Goal: Task Accomplishment & Management: Use online tool/utility

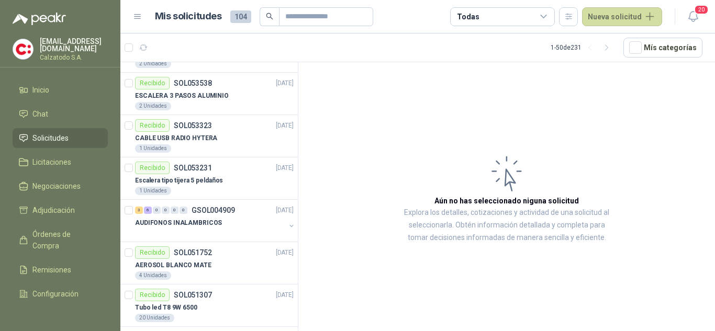
scroll to position [628, 0]
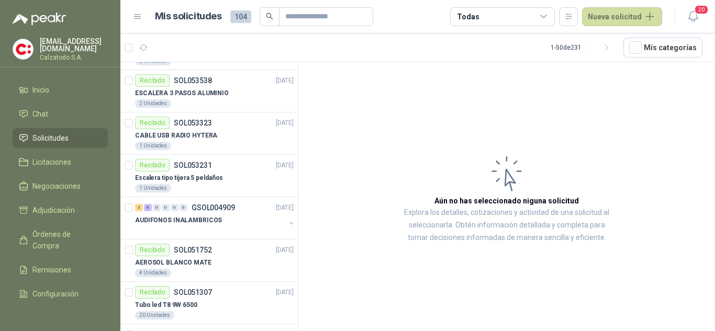
click at [40, 129] on link "Solicitudes" at bounding box center [60, 138] width 95 height 20
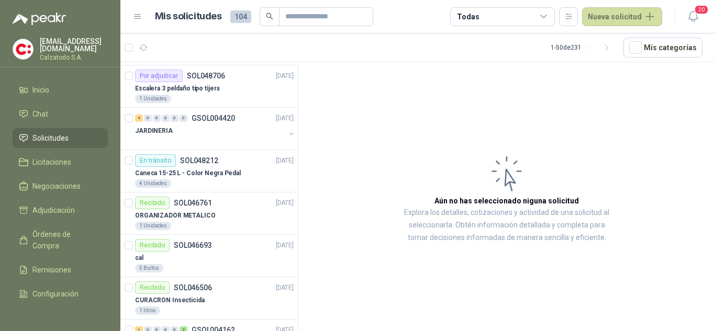
scroll to position [837, 0]
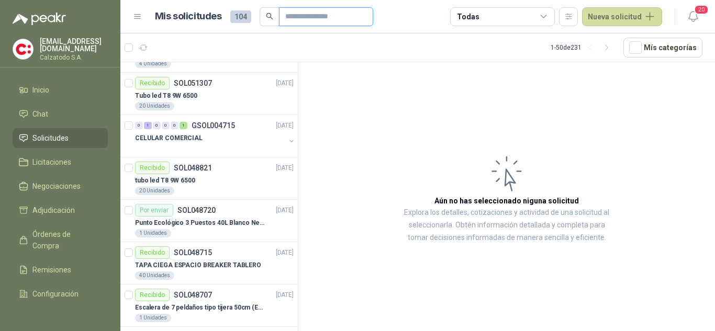
click at [305, 23] on input "text" at bounding box center [321, 17] width 73 height 18
type input "***"
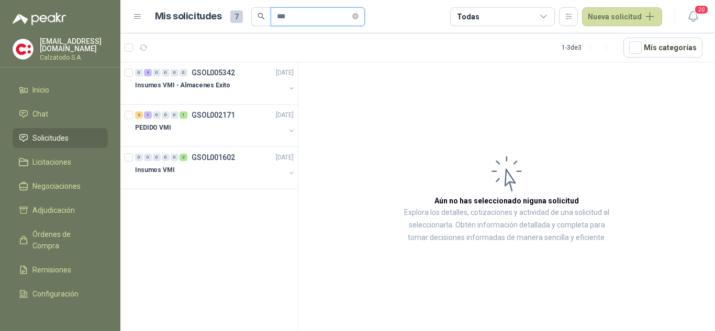
scroll to position [0, 0]
click at [209, 83] on p "Insumos VMI - Almacenes Exito" at bounding box center [182, 86] width 95 height 10
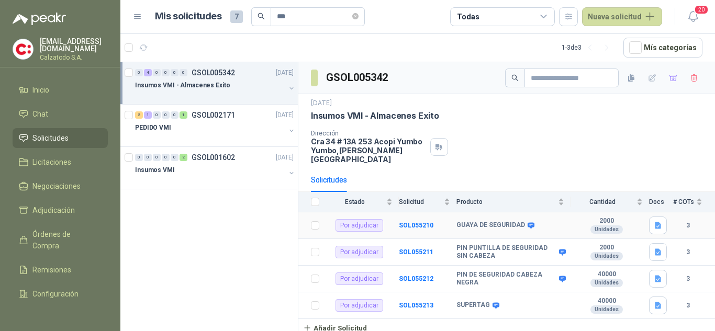
click at [494, 221] on b "GUAYA DE SEGURIDAD" at bounding box center [490, 225] width 69 height 8
click at [527, 222] on icon at bounding box center [531, 226] width 8 height 8
click at [403, 212] on td "SOL055210" at bounding box center [428, 225] width 58 height 27
click at [411, 222] on b "SOL055210" at bounding box center [416, 225] width 35 height 7
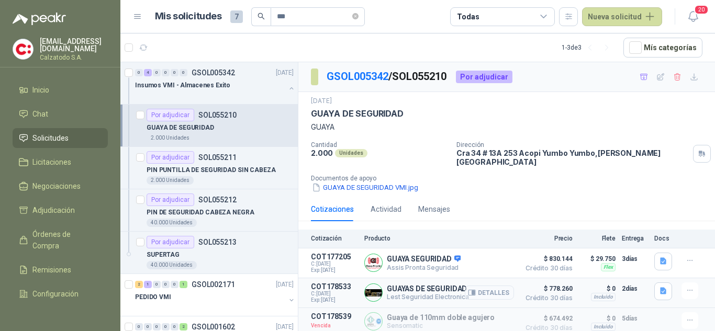
click at [504, 287] on button "Detalles" at bounding box center [489, 293] width 49 height 14
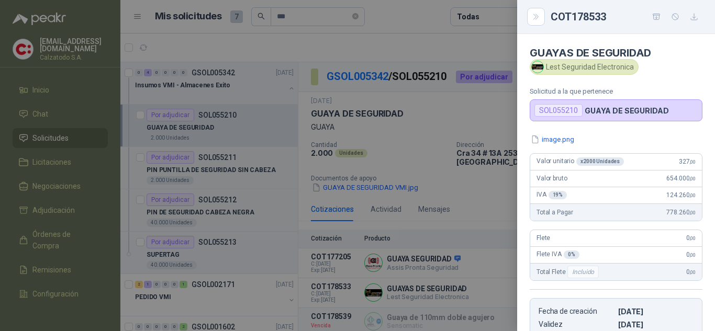
click at [479, 189] on div at bounding box center [357, 165] width 715 height 331
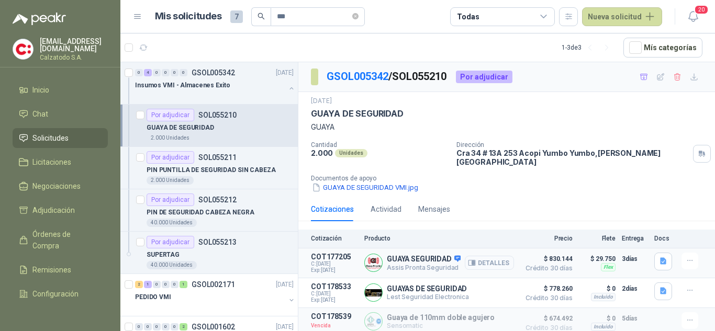
click at [489, 256] on button "Detalles" at bounding box center [489, 263] width 49 height 14
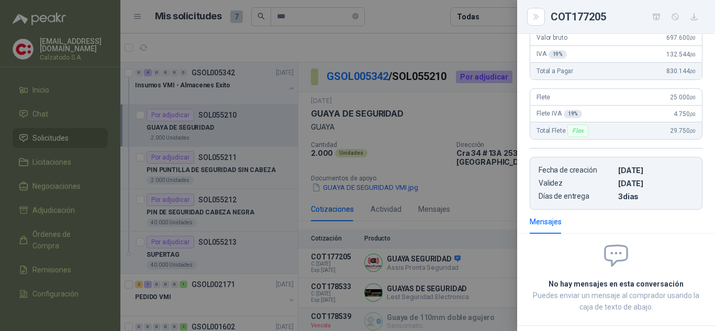
scroll to position [120, 0]
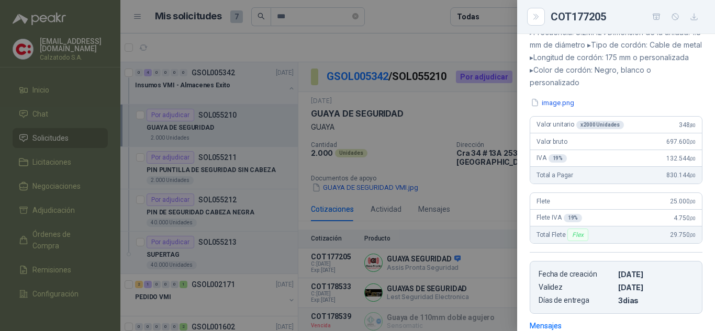
click at [485, 196] on div at bounding box center [357, 165] width 715 height 331
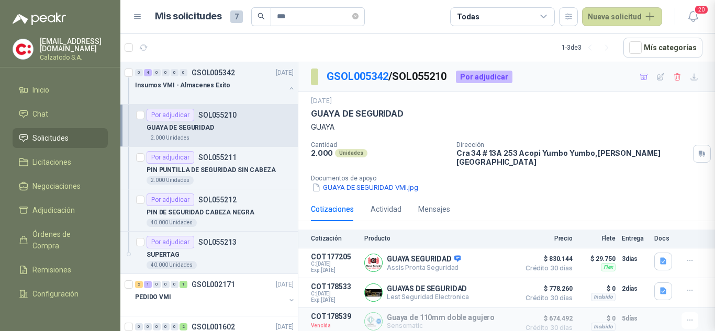
scroll to position [277, 0]
click at [689, 286] on icon "button" at bounding box center [689, 290] width 9 height 9
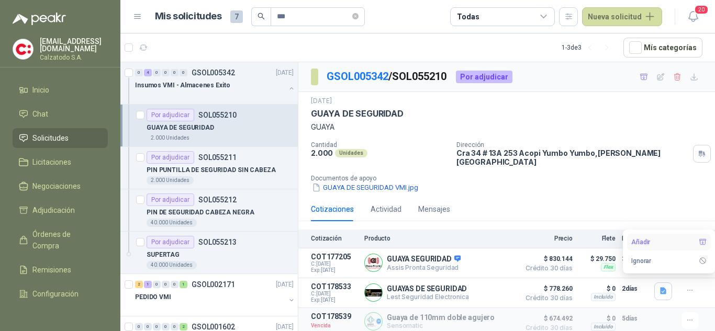
click at [638, 242] on button "Añadir" at bounding box center [669, 242] width 84 height 17
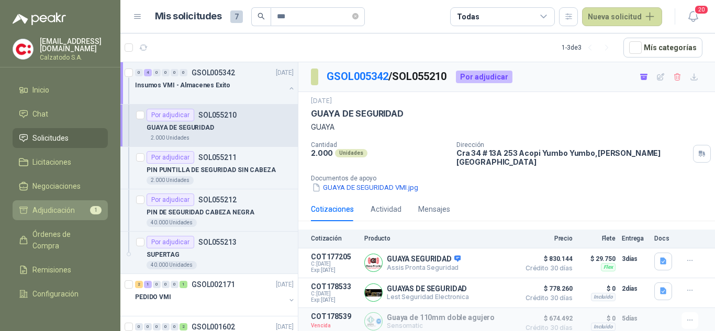
click at [51, 207] on span "Adjudicación" at bounding box center [53, 211] width 42 height 12
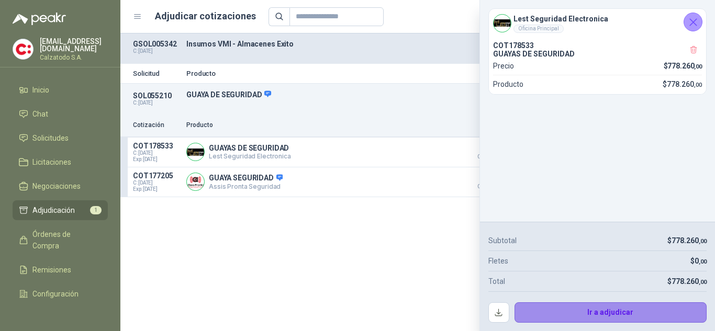
click at [606, 308] on button "Ir a adjudicar" at bounding box center [610, 312] width 193 height 21
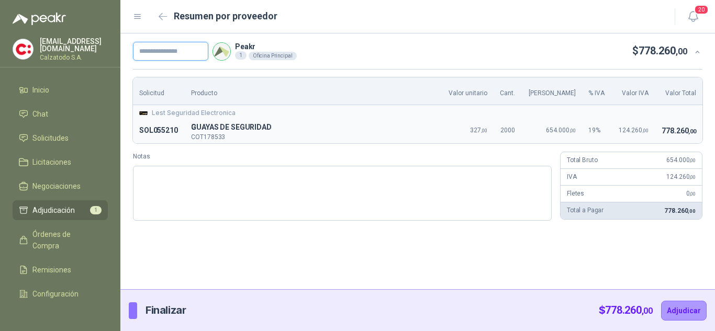
click at [159, 47] on input "text" at bounding box center [170, 51] width 75 height 19
type input "*********"
click at [681, 309] on button "Adjudicar" at bounding box center [684, 311] width 46 height 20
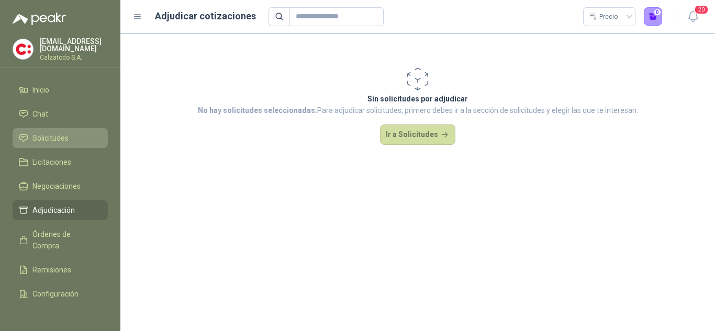
click at [58, 128] on link "Solicitudes" at bounding box center [60, 138] width 95 height 20
click at [60, 132] on span "Solicitudes" at bounding box center [50, 138] width 36 height 12
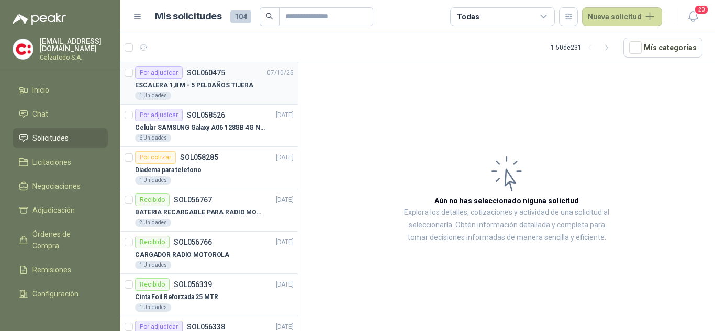
click at [202, 82] on p "ESCALERA 1,8 M - 5 PELDAÑOS TIJERA" at bounding box center [194, 86] width 118 height 10
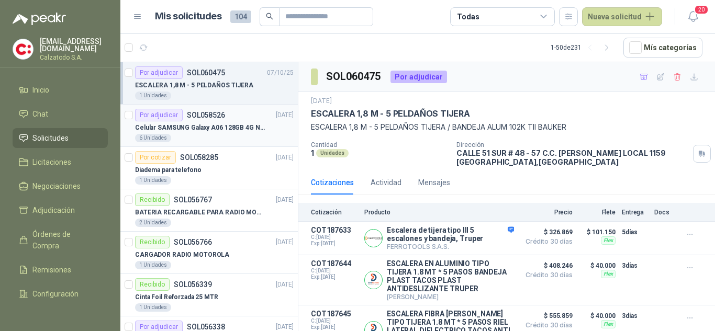
click at [206, 123] on p "Celular SAMSUNG Galaxy A06 128GB 4G Negro" at bounding box center [200, 128] width 130 height 10
click at [181, 120] on div "Por adjudicar" at bounding box center [159, 115] width 48 height 13
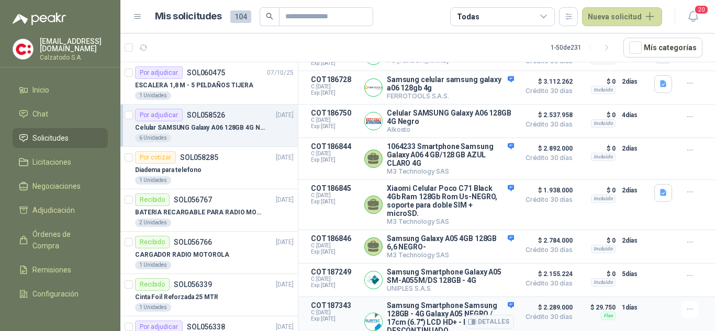
scroll to position [205, 0]
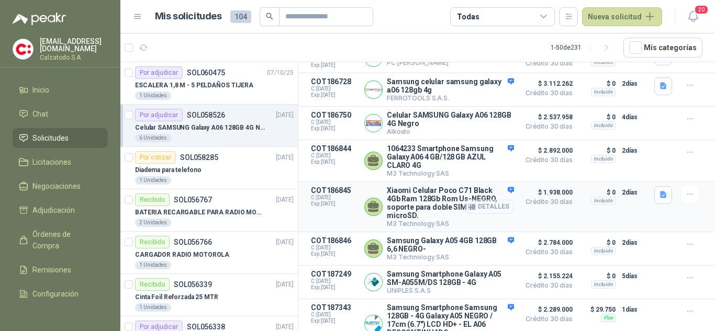
click at [485, 204] on button "Detalles" at bounding box center [489, 207] width 49 height 14
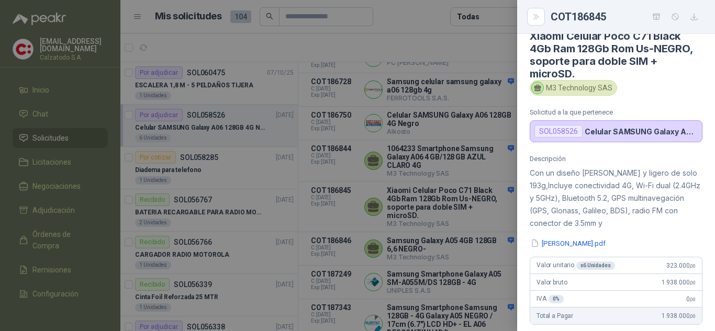
scroll to position [0, 0]
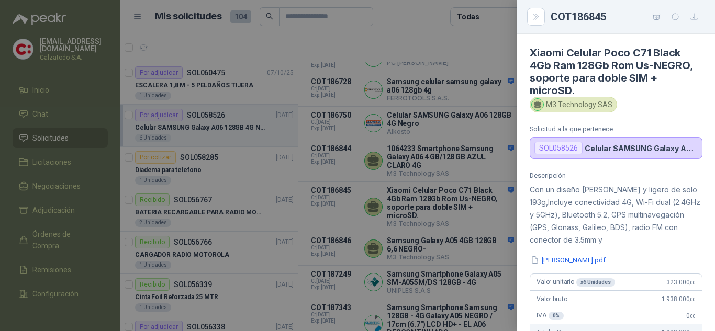
click at [502, 256] on div at bounding box center [357, 165] width 715 height 331
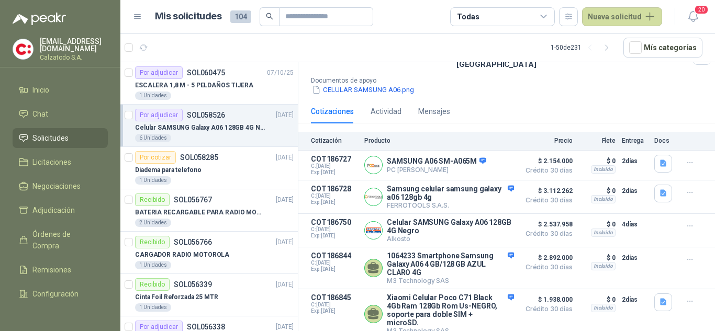
scroll to position [105, 0]
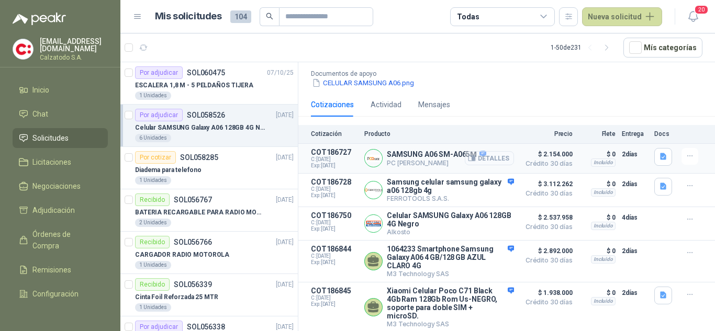
click at [479, 151] on button "Detalles" at bounding box center [489, 158] width 49 height 14
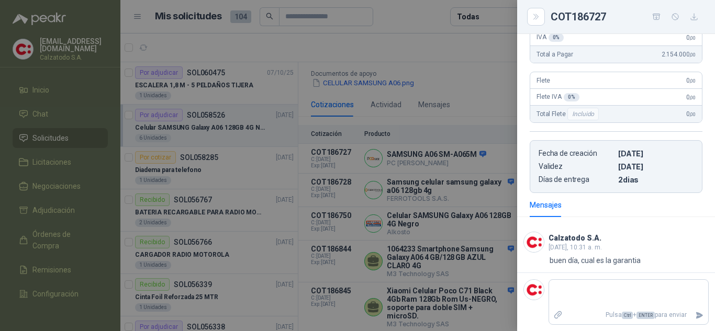
scroll to position [19, 0]
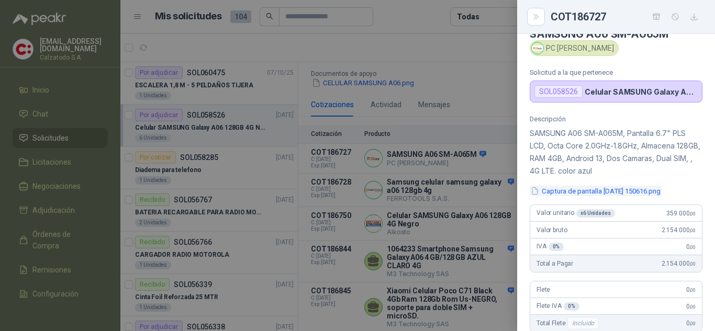
click at [603, 191] on button "Captura de pantalla [DATE] 150616.png" at bounding box center [595, 191] width 132 height 11
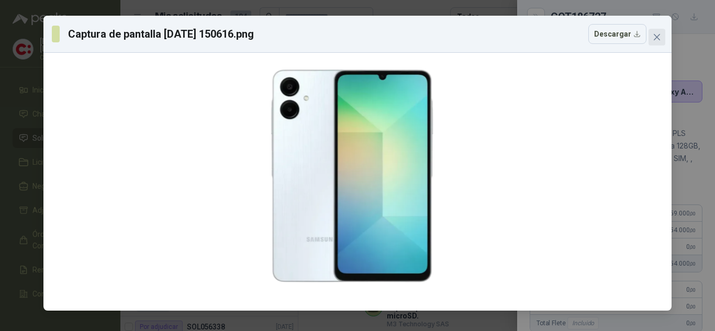
click at [653, 38] on icon "close" at bounding box center [656, 37] width 8 height 8
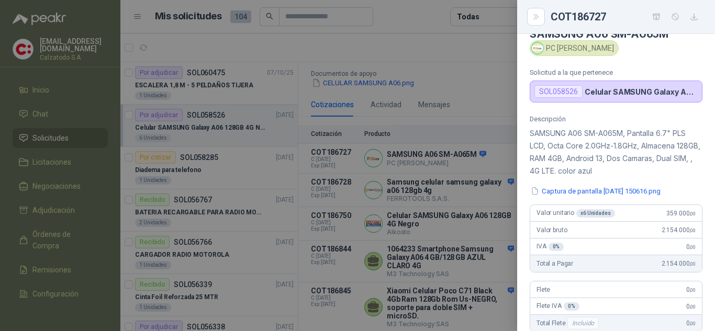
click at [464, 118] on div at bounding box center [357, 165] width 715 height 331
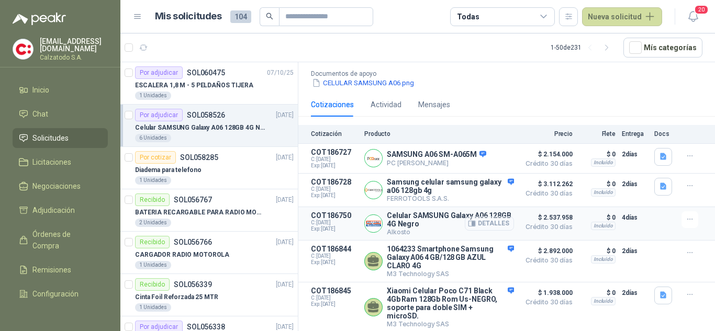
click at [473, 217] on button "Detalles" at bounding box center [489, 224] width 49 height 14
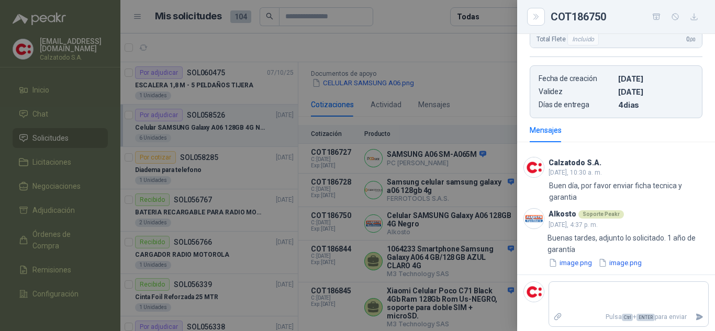
scroll to position [236, 0]
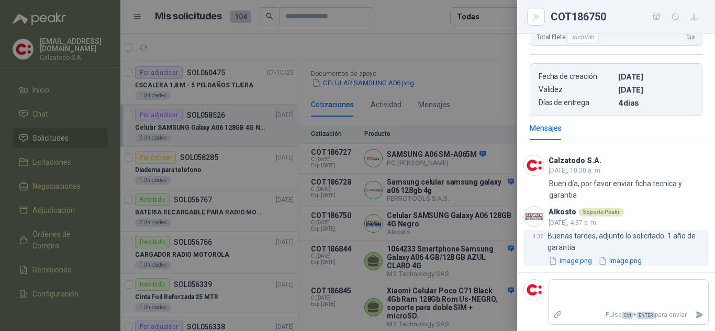
click at [581, 263] on button "image.png" at bounding box center [570, 260] width 46 height 11
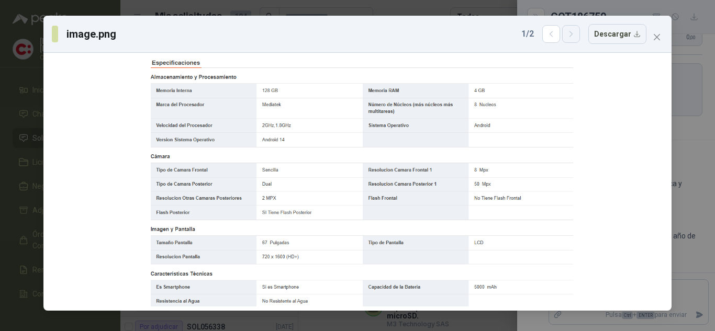
click at [580, 35] on button "button" at bounding box center [571, 34] width 18 height 18
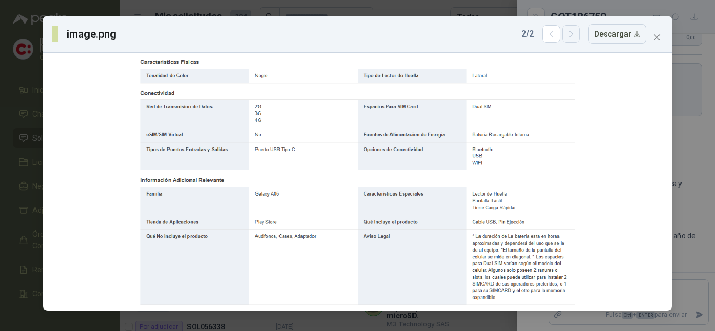
click at [580, 35] on button "button" at bounding box center [571, 34] width 18 height 18
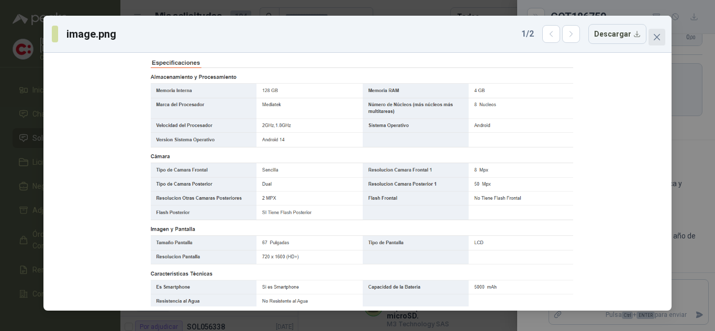
click at [653, 37] on icon "close" at bounding box center [656, 37] width 8 height 8
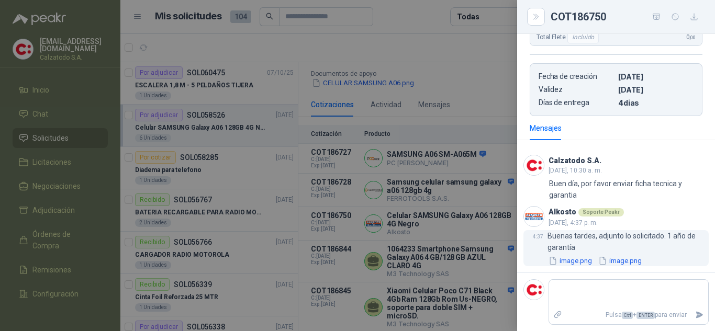
click at [570, 256] on button "image.png" at bounding box center [570, 260] width 46 height 11
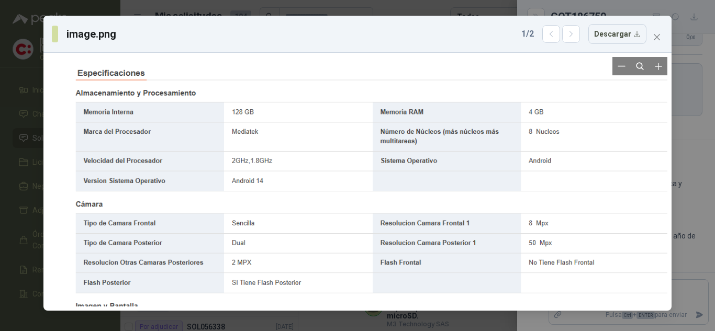
drag, startPoint x: 259, startPoint y: 216, endPoint x: 267, endPoint y: 234, distance: 19.4
click at [267, 234] on div at bounding box center [364, 239] width 603 height 349
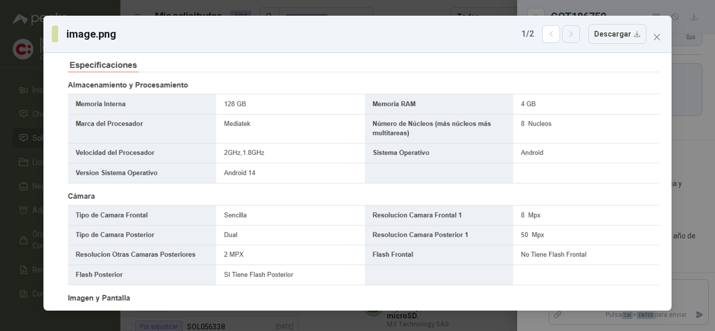
click at [573, 30] on icon "button" at bounding box center [571, 34] width 9 height 9
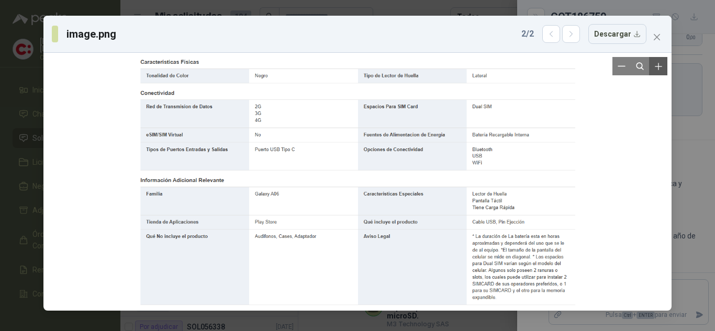
click at [658, 64] on icon "Zoom in" at bounding box center [657, 66] width 7 height 7
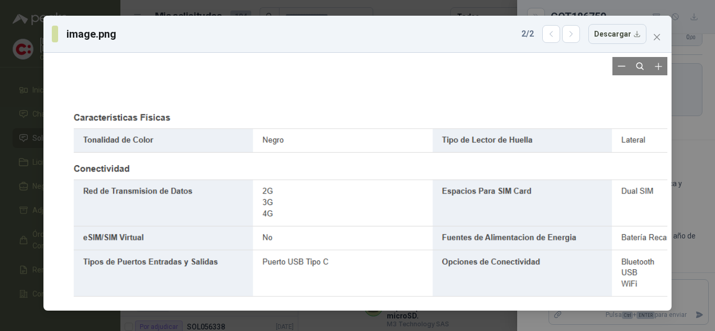
drag, startPoint x: 281, startPoint y: 99, endPoint x: 363, endPoint y: 238, distance: 160.6
click at [356, 243] on div at bounding box center [432, 315] width 728 height 412
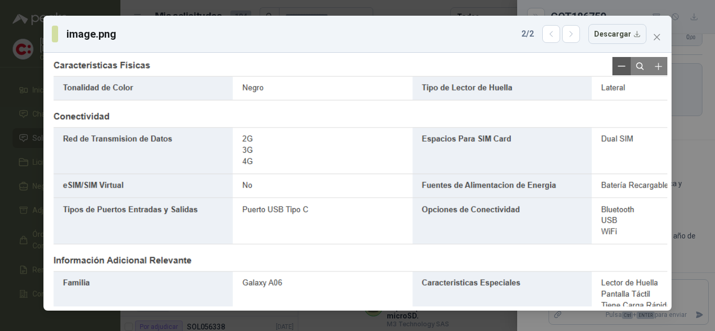
click at [622, 62] on button "Zoom out" at bounding box center [621, 66] width 18 height 18
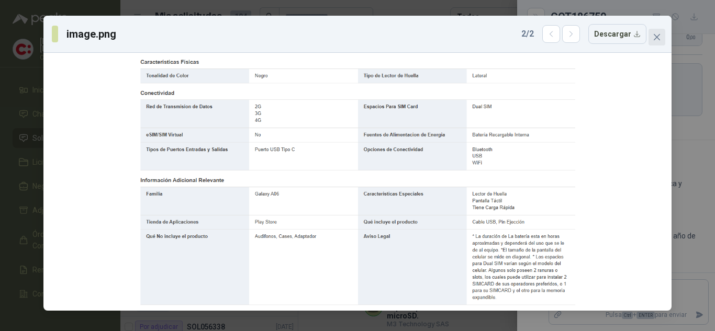
click at [658, 38] on icon "close" at bounding box center [656, 37] width 6 height 6
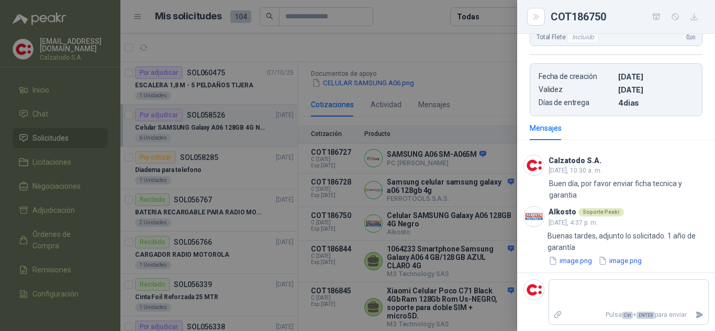
click at [501, 101] on div at bounding box center [357, 165] width 715 height 331
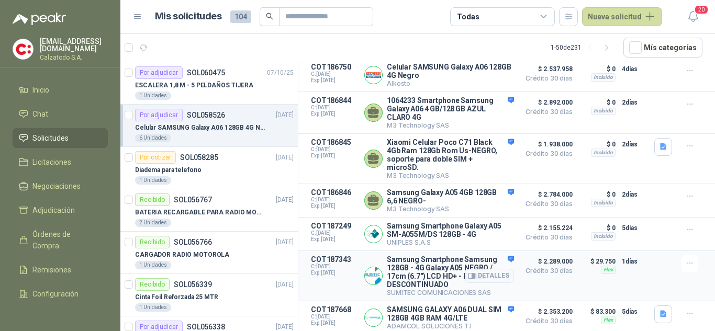
scroll to position [48, 0]
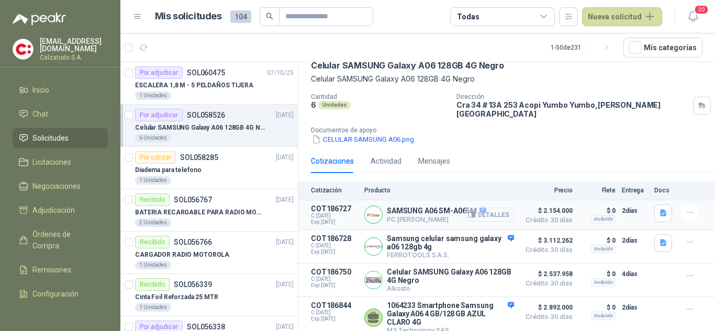
click at [485, 208] on button "Detalles" at bounding box center [489, 215] width 49 height 14
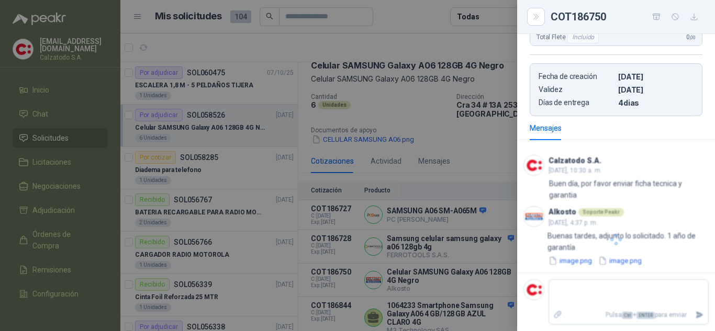
click at [488, 157] on div at bounding box center [357, 165] width 715 height 331
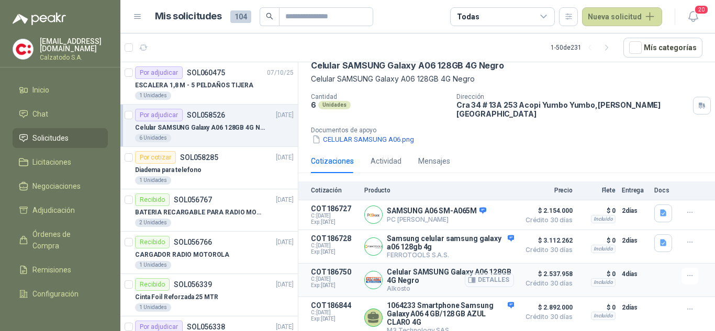
click at [484, 274] on button "Detalles" at bounding box center [489, 280] width 49 height 14
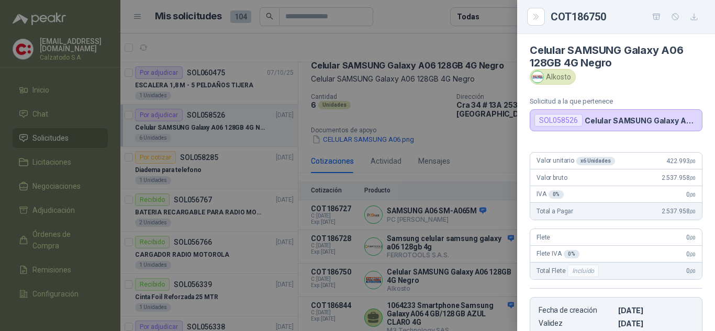
scroll to position [212, 0]
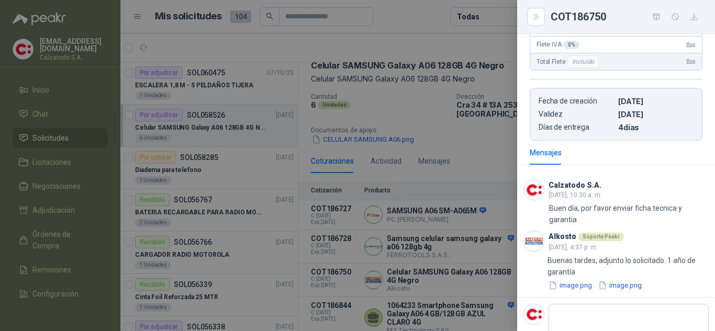
click at [485, 148] on div at bounding box center [357, 165] width 715 height 331
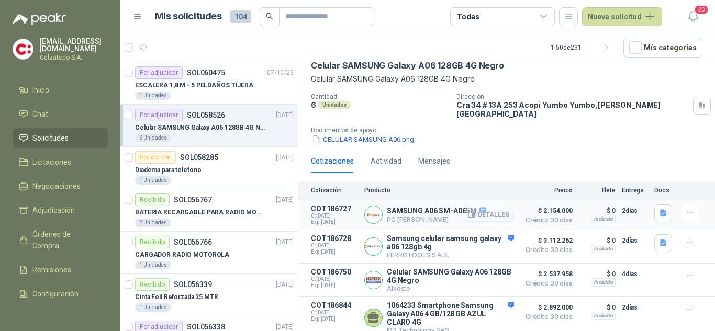
click at [475, 208] on button "Detalles" at bounding box center [489, 215] width 49 height 14
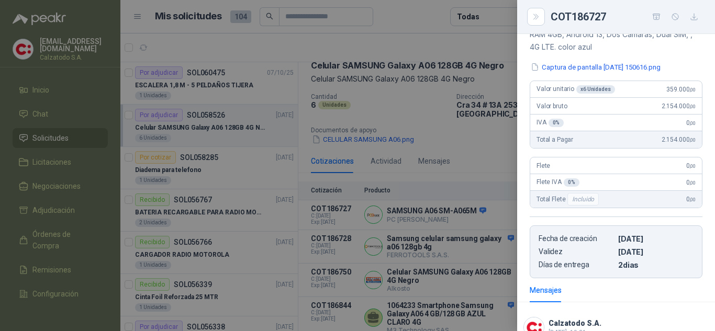
scroll to position [0, 0]
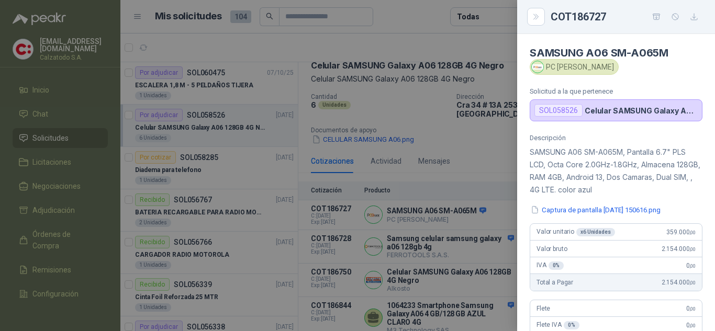
click at [482, 147] on div at bounding box center [357, 165] width 715 height 331
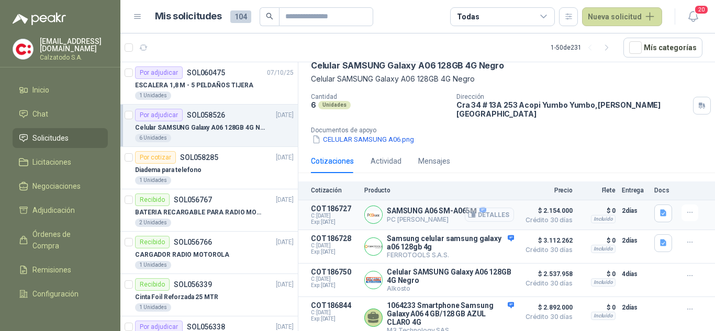
click at [480, 209] on button "Detalles" at bounding box center [489, 215] width 49 height 14
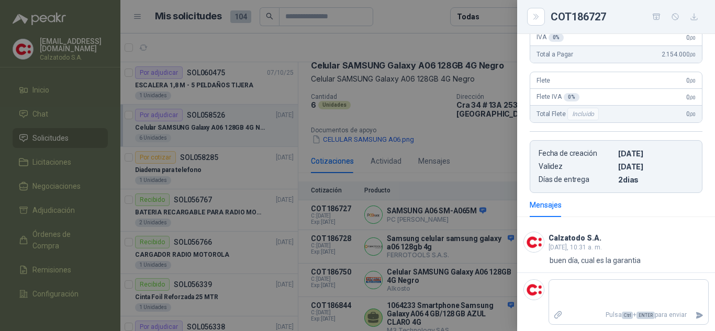
scroll to position [0, 0]
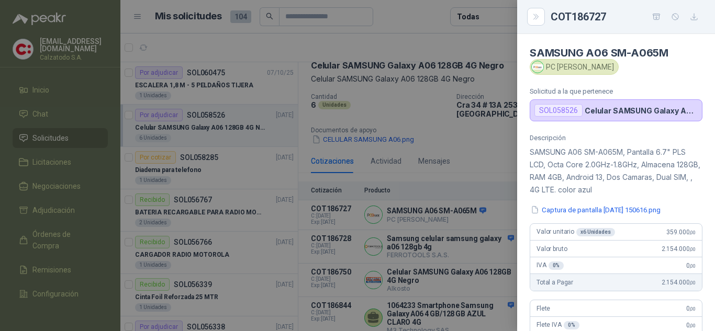
click at [503, 144] on div at bounding box center [357, 165] width 715 height 331
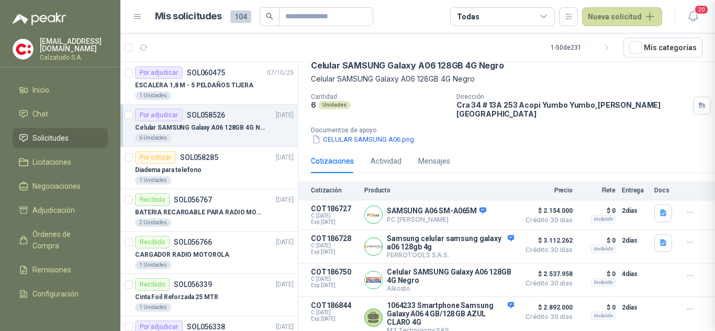
scroll to position [228, 0]
click at [476, 273] on button "Detalles" at bounding box center [489, 280] width 49 height 14
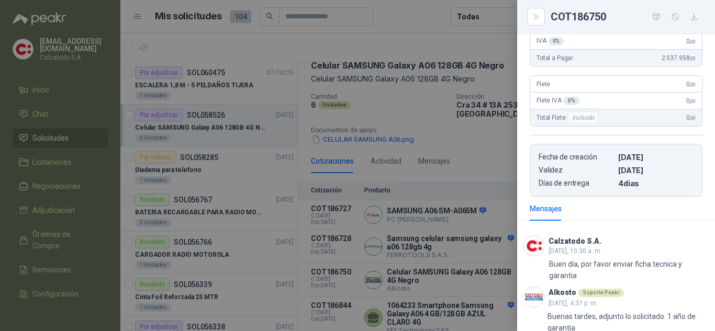
scroll to position [236, 0]
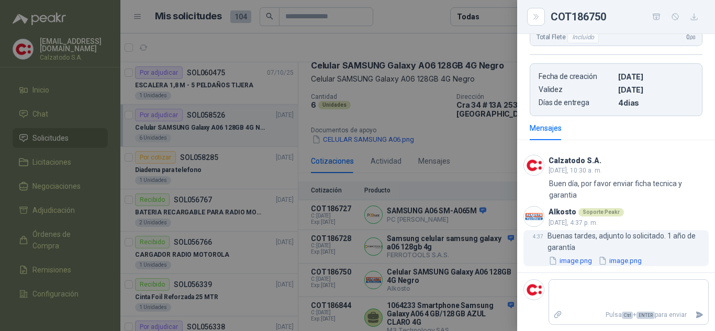
click at [579, 261] on button "image.png" at bounding box center [570, 260] width 46 height 11
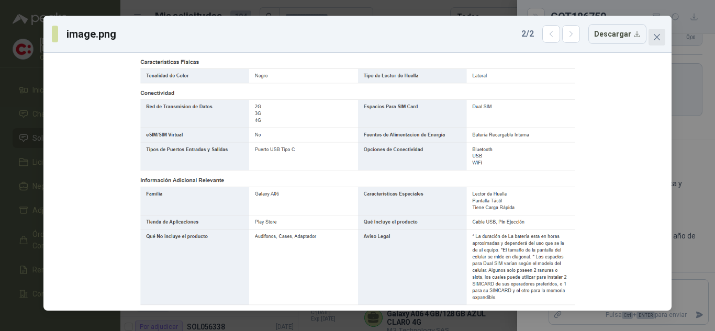
click at [654, 38] on icon "close" at bounding box center [656, 37] width 8 height 8
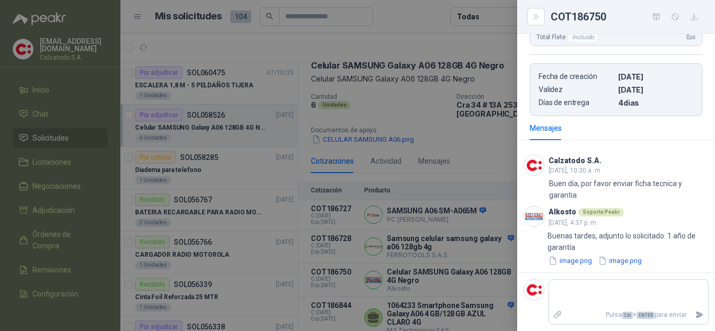
click at [524, 129] on div "Mensajes" at bounding box center [616, 128] width 198 height 24
click at [496, 143] on div at bounding box center [357, 165] width 715 height 331
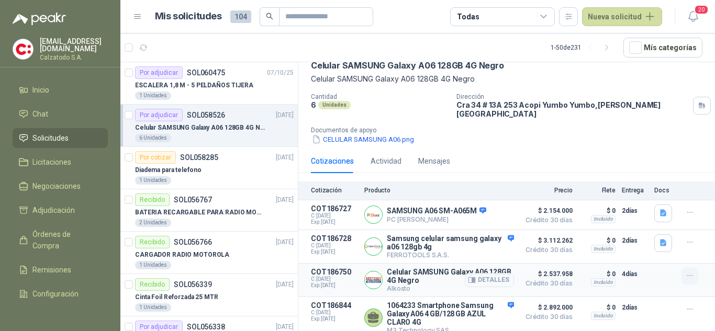
click at [685, 272] on icon "button" at bounding box center [689, 276] width 9 height 9
click at [642, 232] on button "Añadir" at bounding box center [669, 228] width 84 height 17
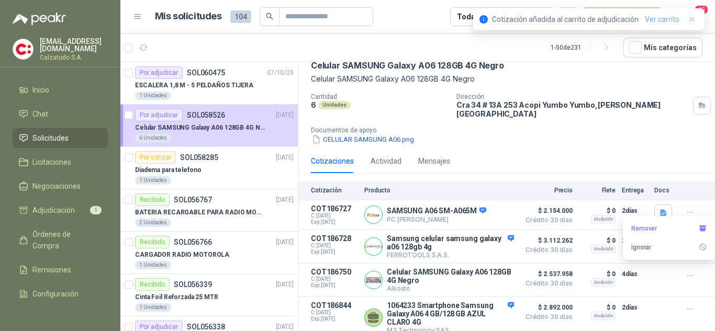
click at [654, 19] on link "Ver carrito" at bounding box center [662, 20] width 35 height 12
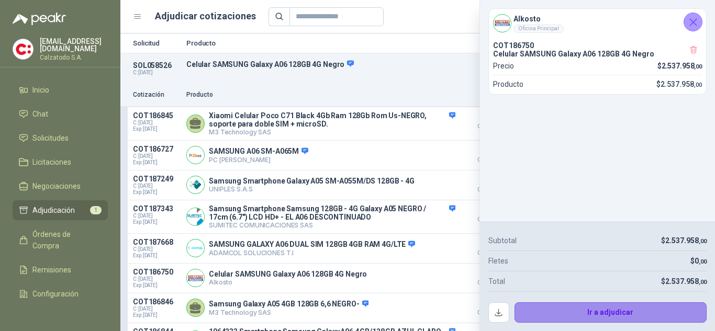
click at [619, 311] on button "Ir a adjudicar" at bounding box center [610, 312] width 193 height 21
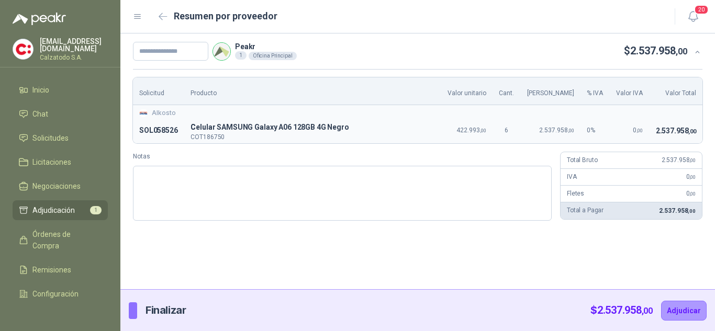
click at [197, 92] on th "Producto" at bounding box center [312, 91] width 256 height 28
click at [210, 93] on th "Producto" at bounding box center [312, 91] width 256 height 28
click at [163, 93] on th "Solicitud" at bounding box center [158, 91] width 51 height 28
click at [162, 45] on input "text" at bounding box center [170, 51] width 75 height 19
type input "*********"
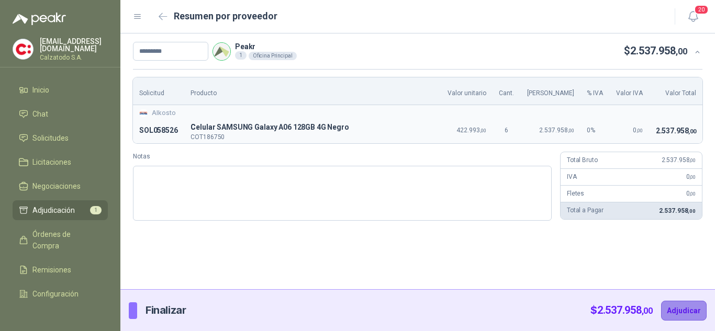
click at [687, 307] on button "Adjudicar" at bounding box center [684, 311] width 46 height 20
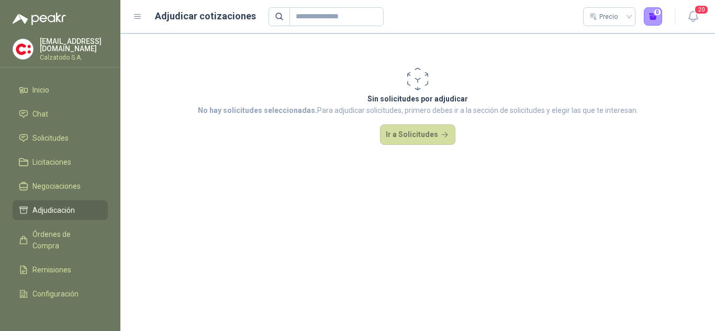
click at [313, 276] on section "Sin solicitudes por adjudicar No hay solicitudes seleccionadas. Para adjudicar …" at bounding box center [417, 182] width 594 height 298
